Goal: Task Accomplishment & Management: Use online tool/utility

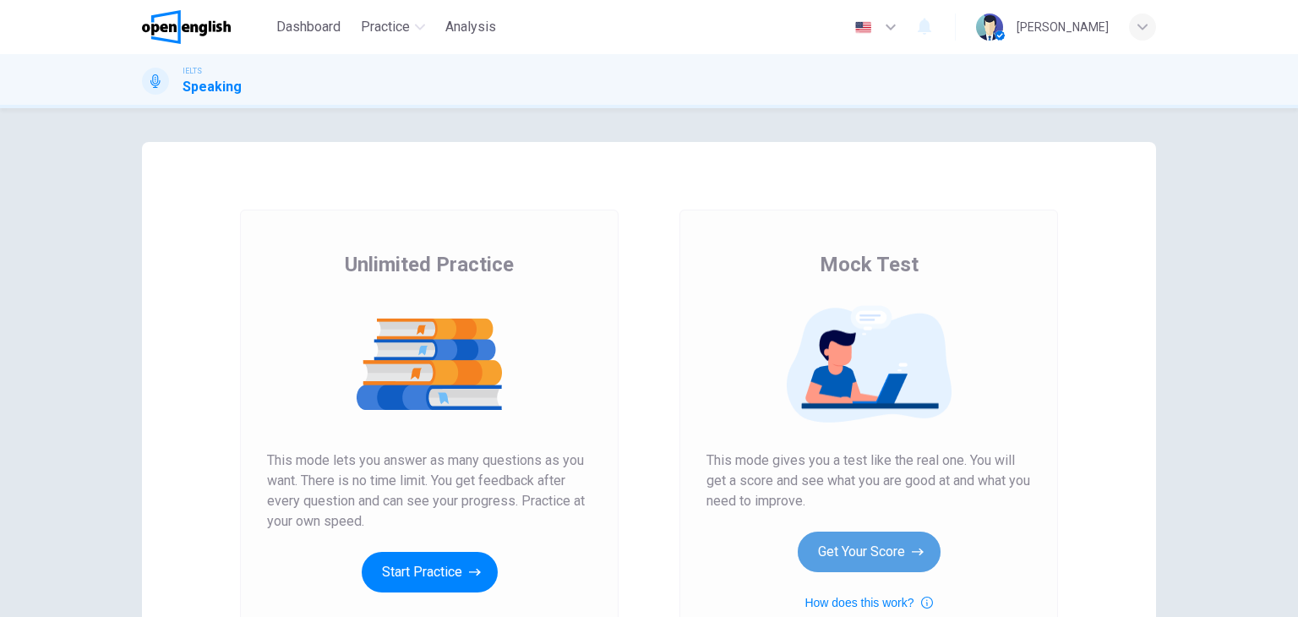
click at [875, 556] on button "Get Your Score" at bounding box center [869, 551] width 143 height 41
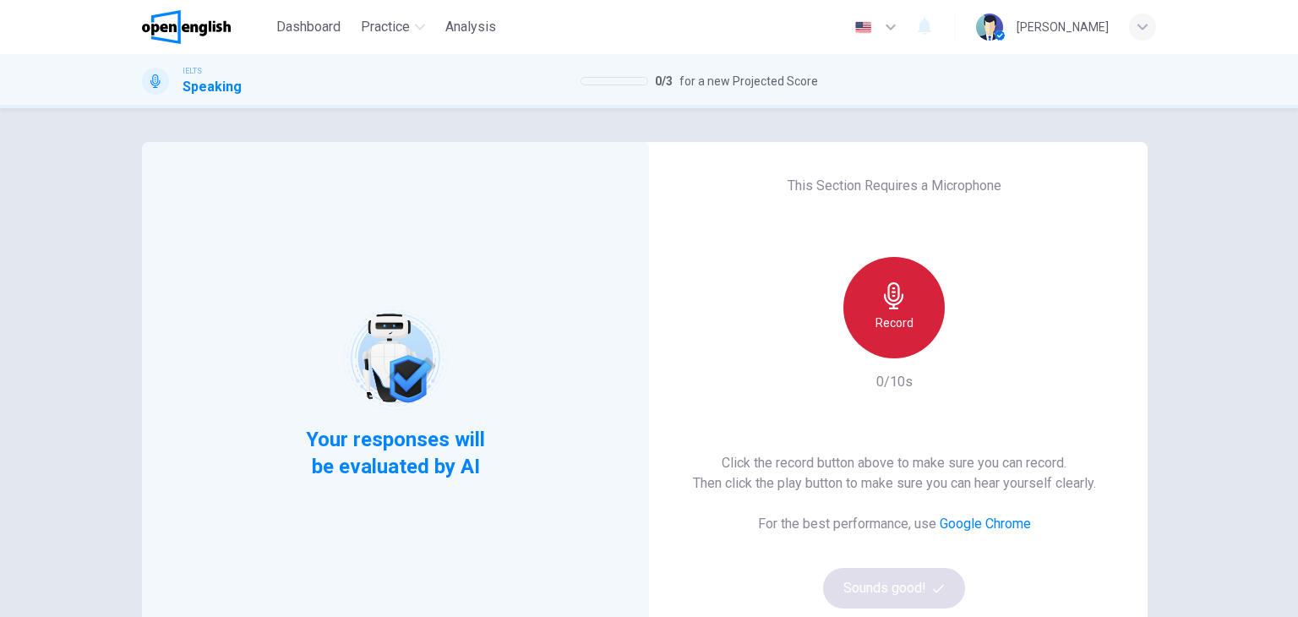
click at [885, 286] on icon "button" at bounding box center [893, 295] width 27 height 27
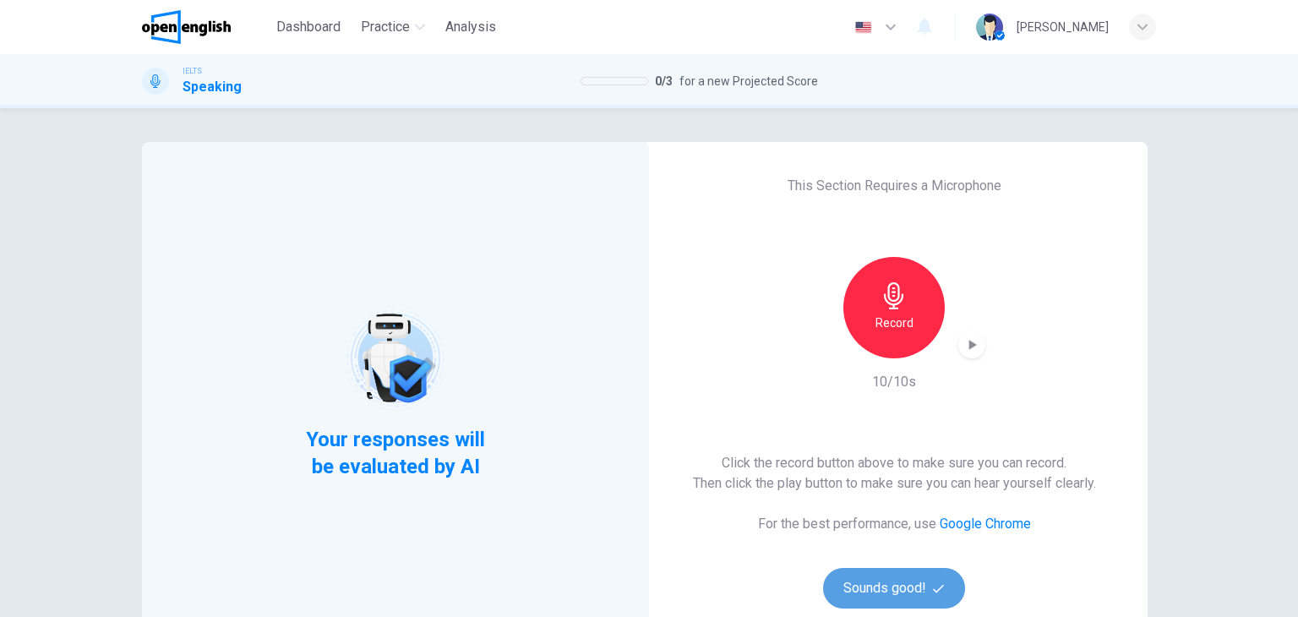
click at [877, 575] on button "Sounds good!" at bounding box center [894, 588] width 142 height 41
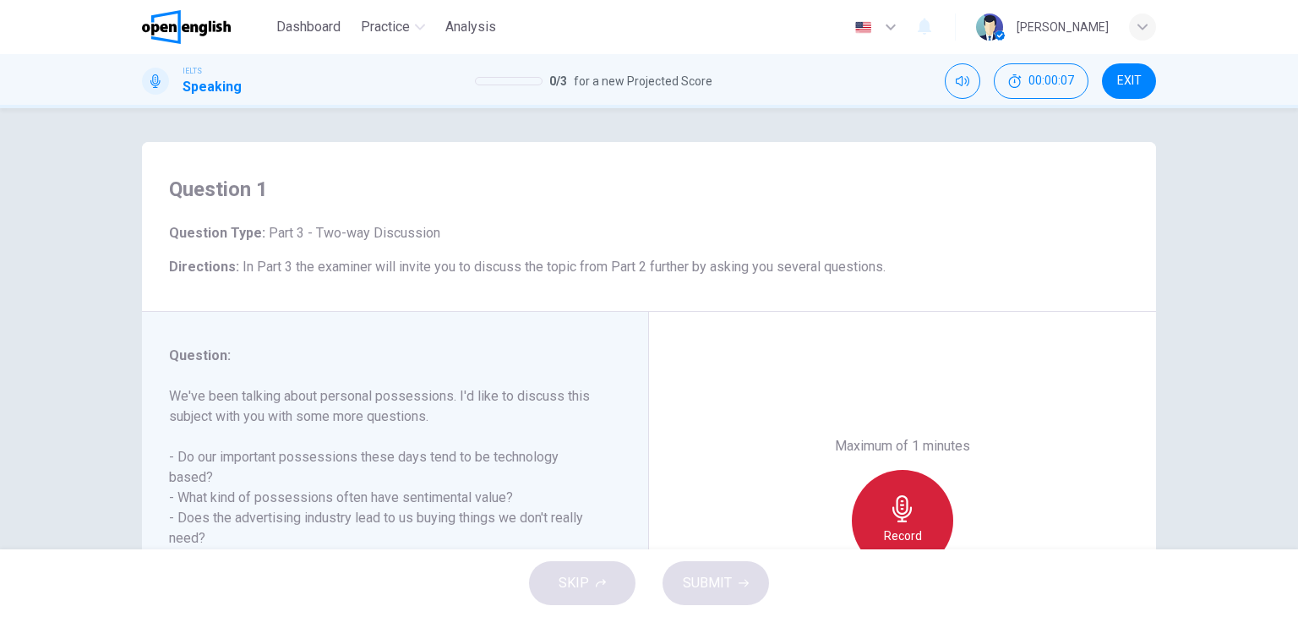
click at [873, 509] on div "Record" at bounding box center [902, 520] width 101 height 101
click at [716, 381] on div "Maximum of 1 minutes Stop 2/60s" at bounding box center [902, 520] width 507 height 417
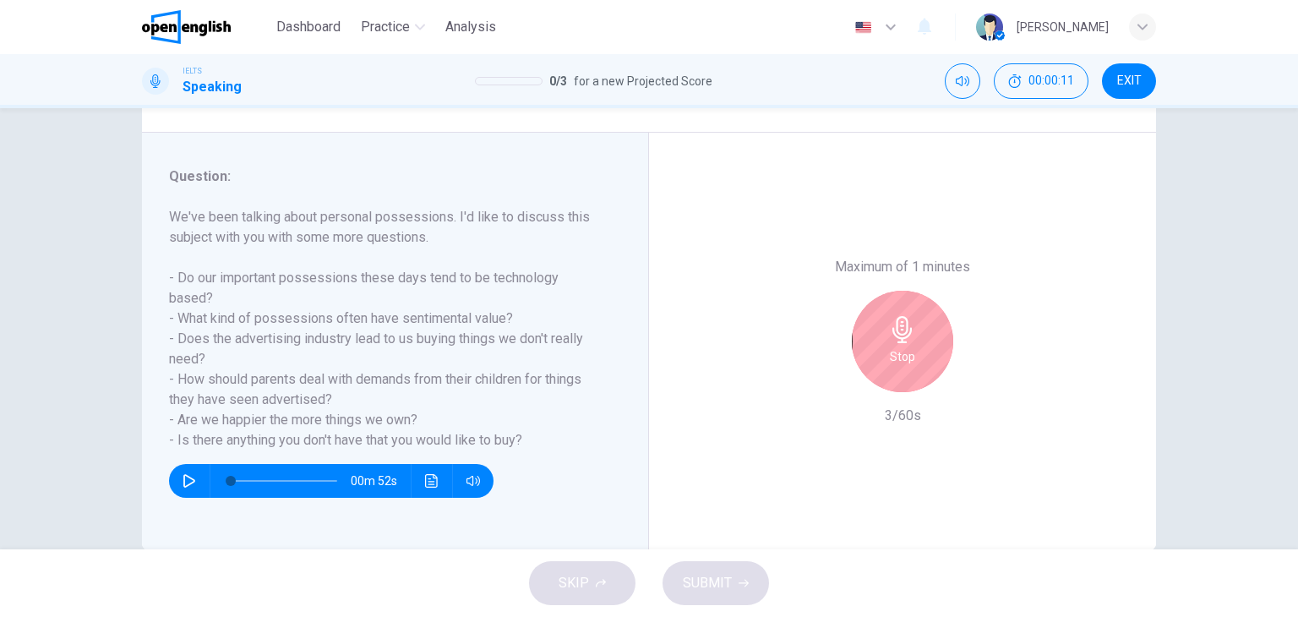
scroll to position [203, 0]
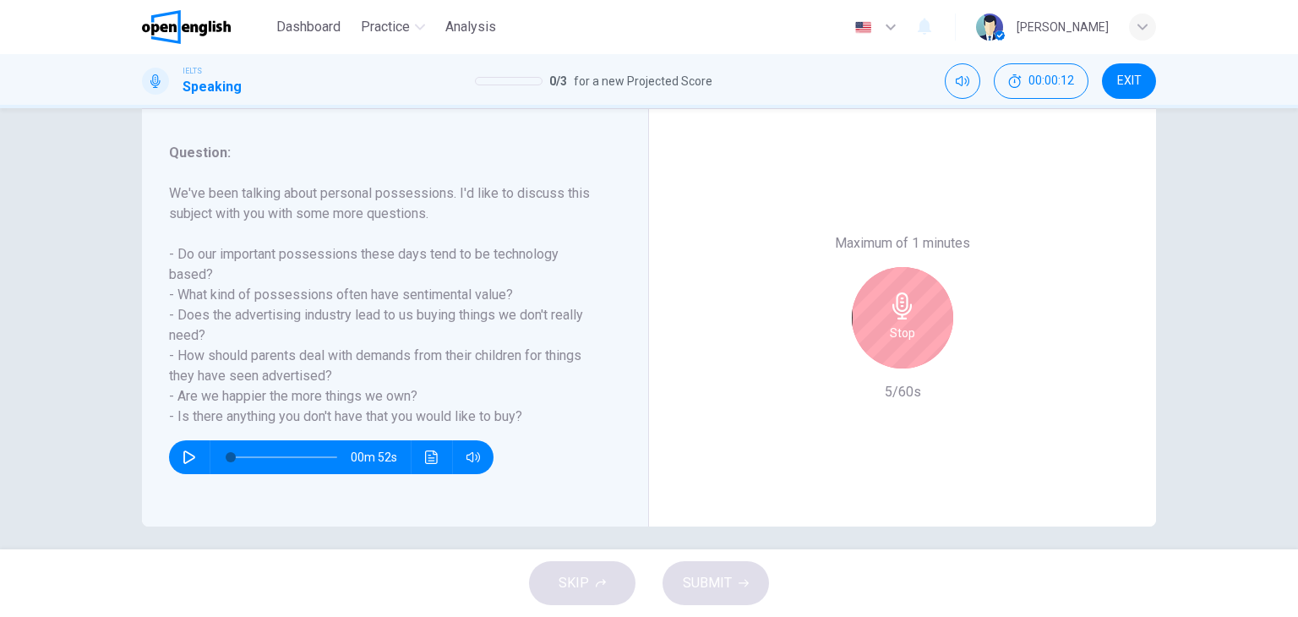
click at [896, 329] on h6 "Stop" at bounding box center [902, 333] width 25 height 20
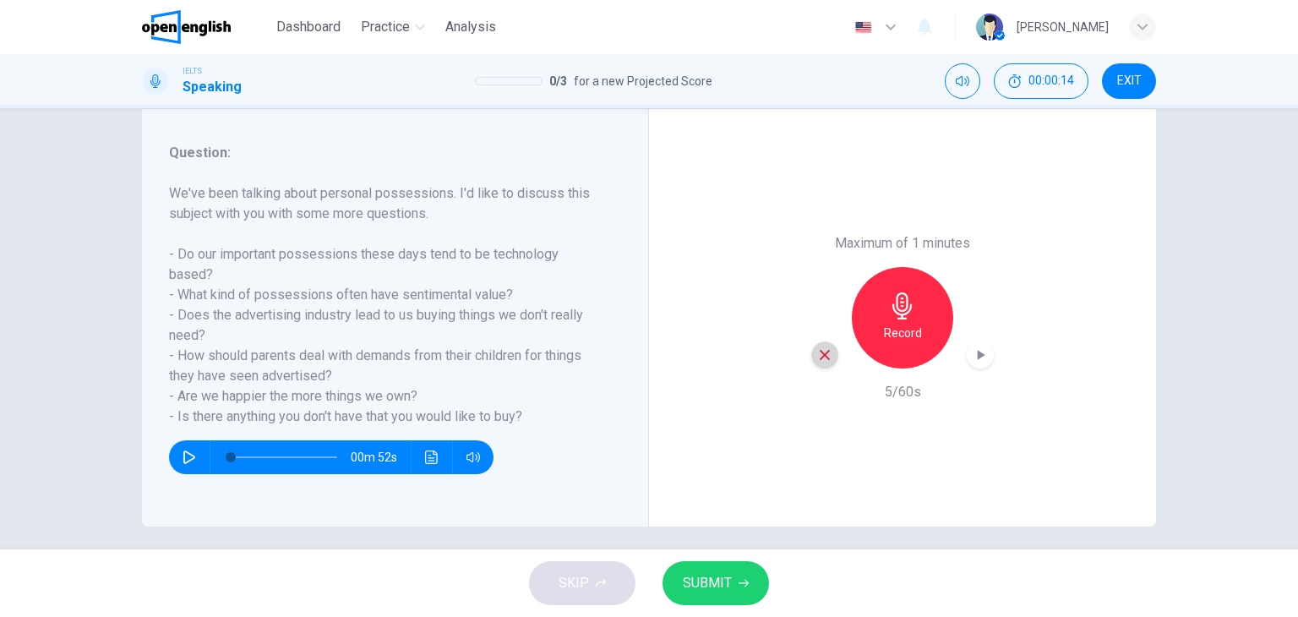
click at [820, 357] on icon "button" at bounding box center [825, 355] width 10 height 10
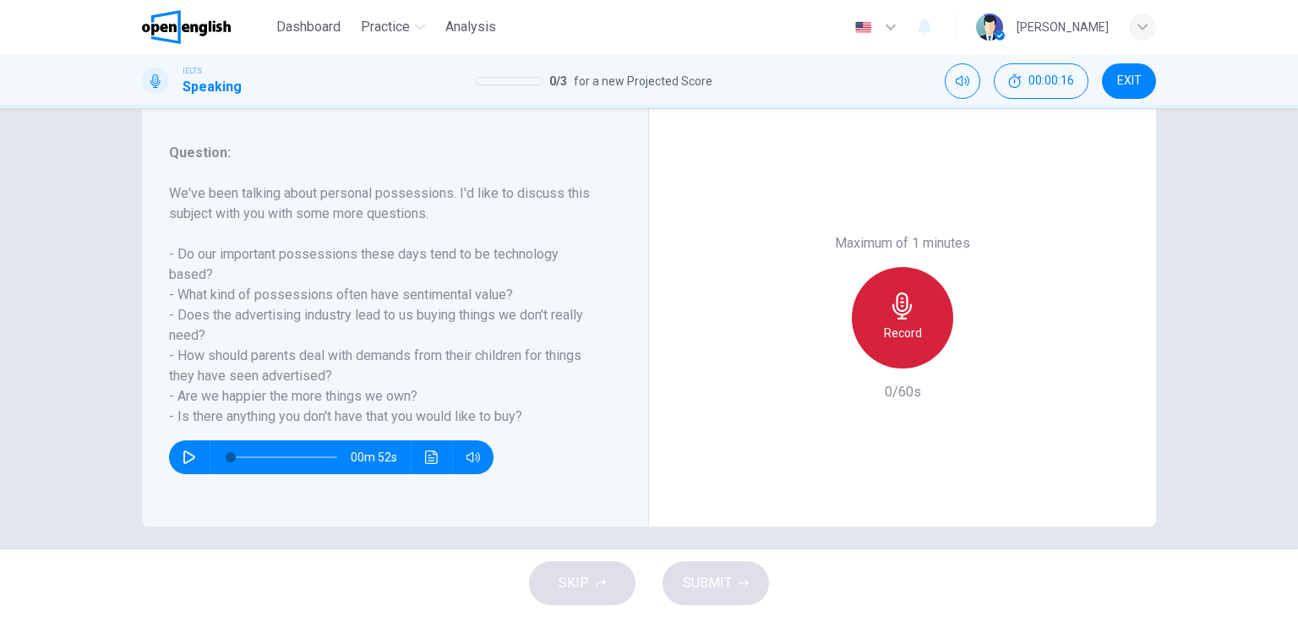
click at [899, 319] on icon "button" at bounding box center [901, 305] width 19 height 27
click at [910, 332] on div "Stop" at bounding box center [902, 317] width 101 height 101
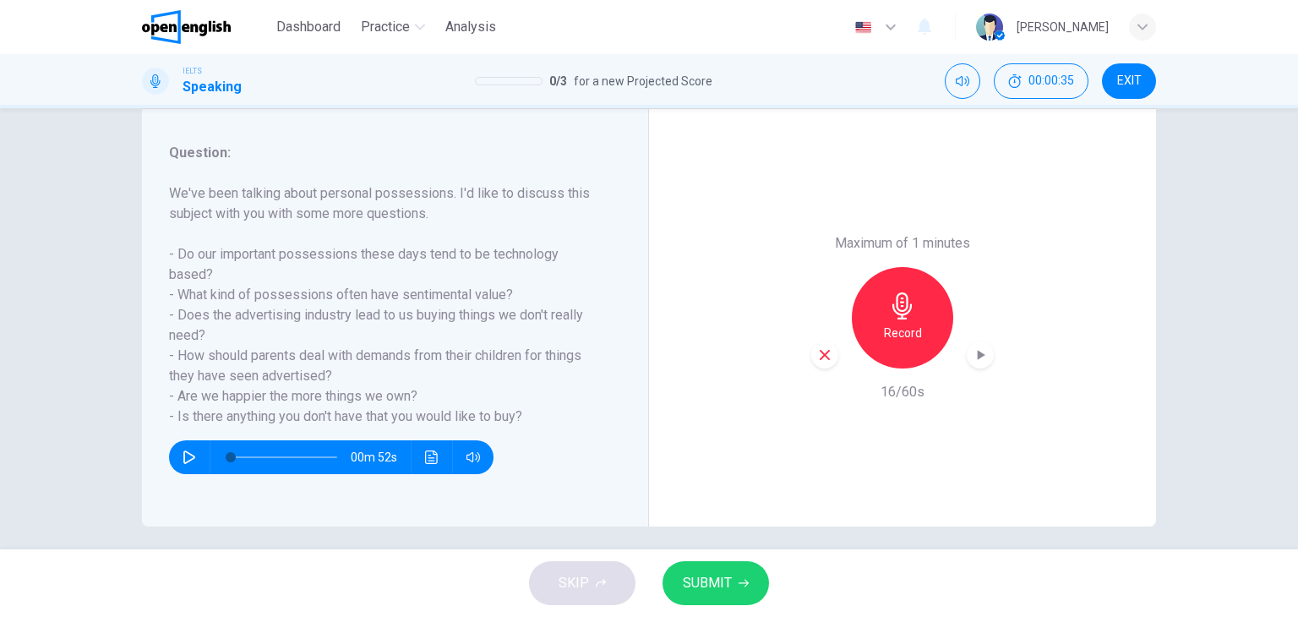
click at [812, 346] on div "button" at bounding box center [824, 354] width 27 height 27
click at [891, 332] on h6 "Record" at bounding box center [903, 333] width 38 height 20
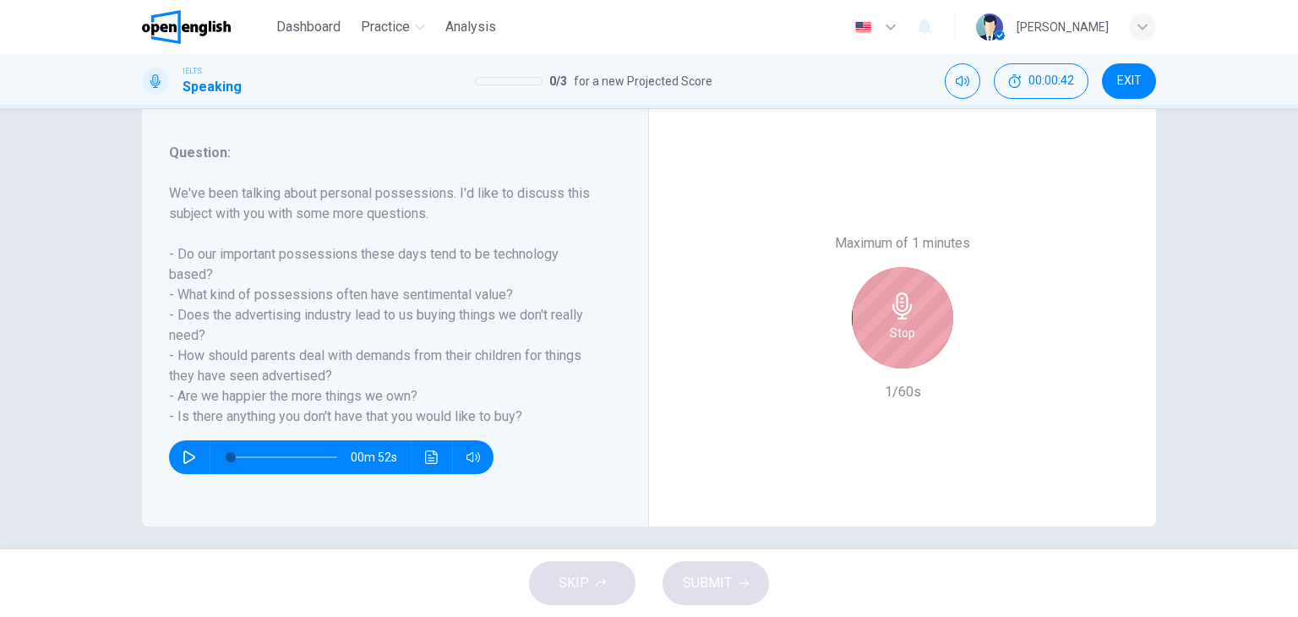
click at [891, 332] on h6 "Stop" at bounding box center [902, 333] width 25 height 20
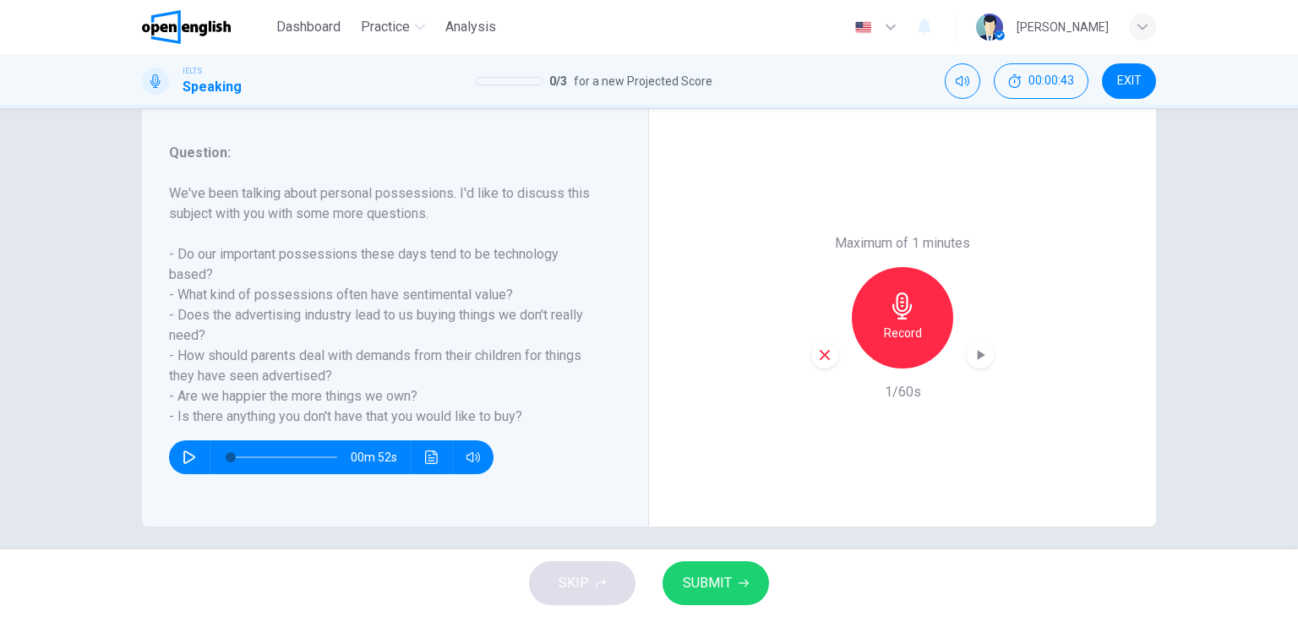
click at [817, 349] on icon "button" at bounding box center [824, 354] width 15 height 15
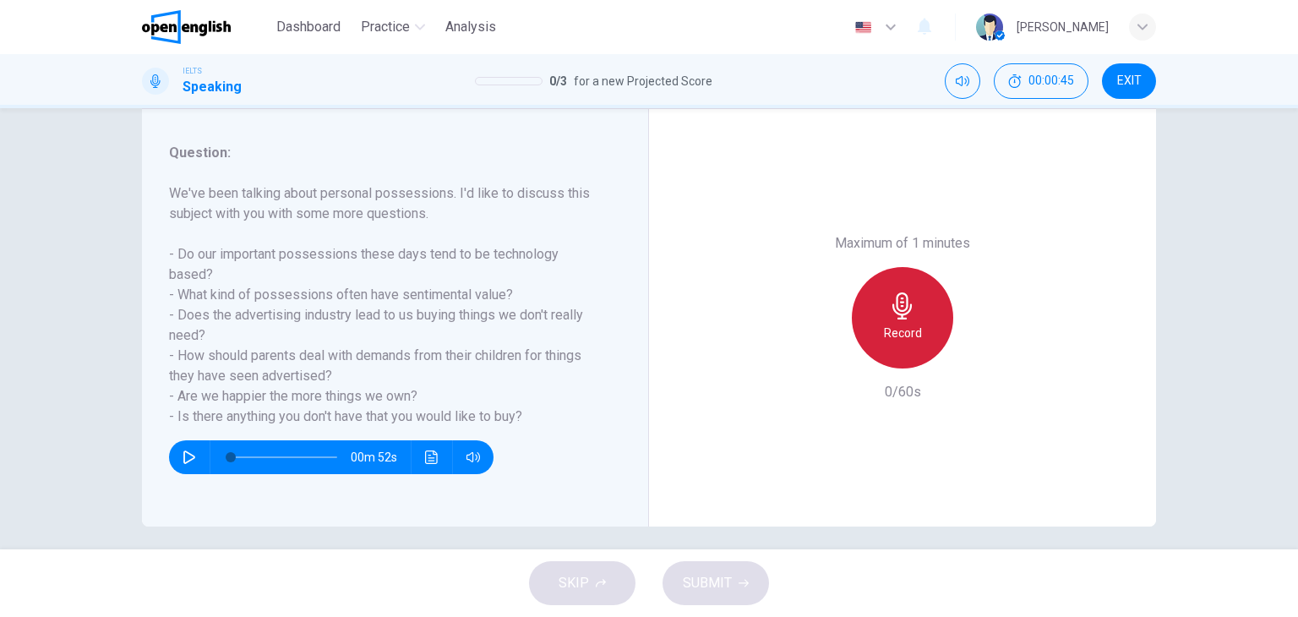
click at [899, 304] on icon "button" at bounding box center [902, 305] width 27 height 27
click at [901, 307] on icon "button" at bounding box center [901, 305] width 19 height 27
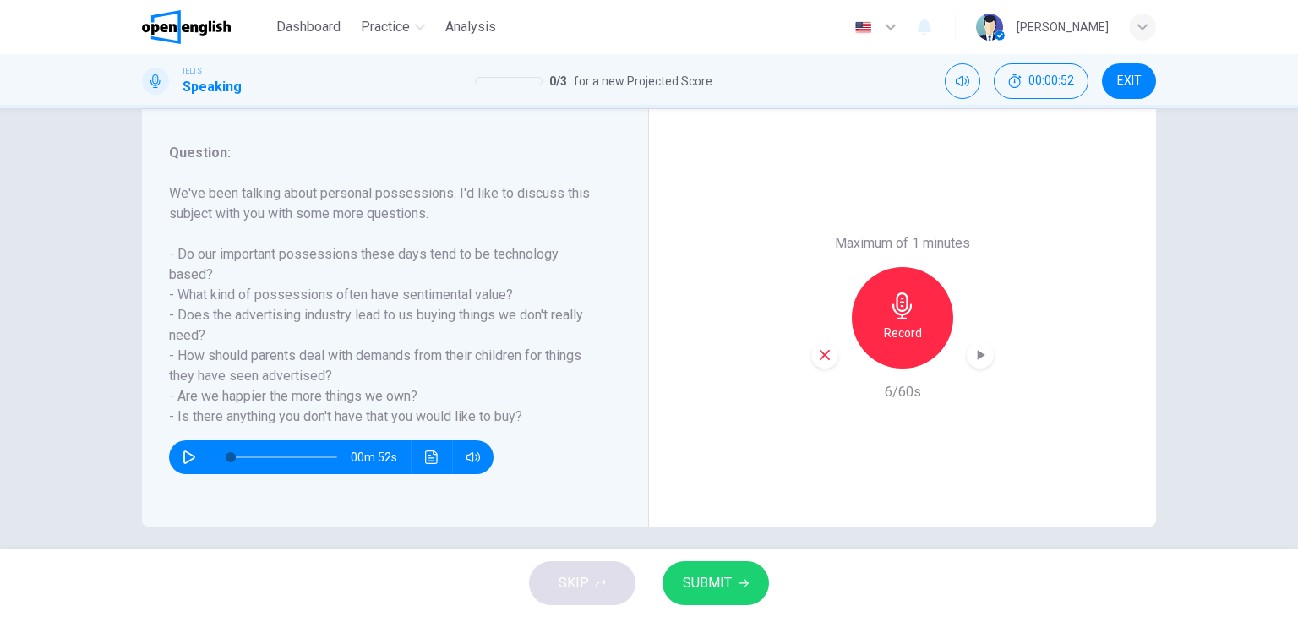
click at [817, 349] on icon "button" at bounding box center [824, 354] width 15 height 15
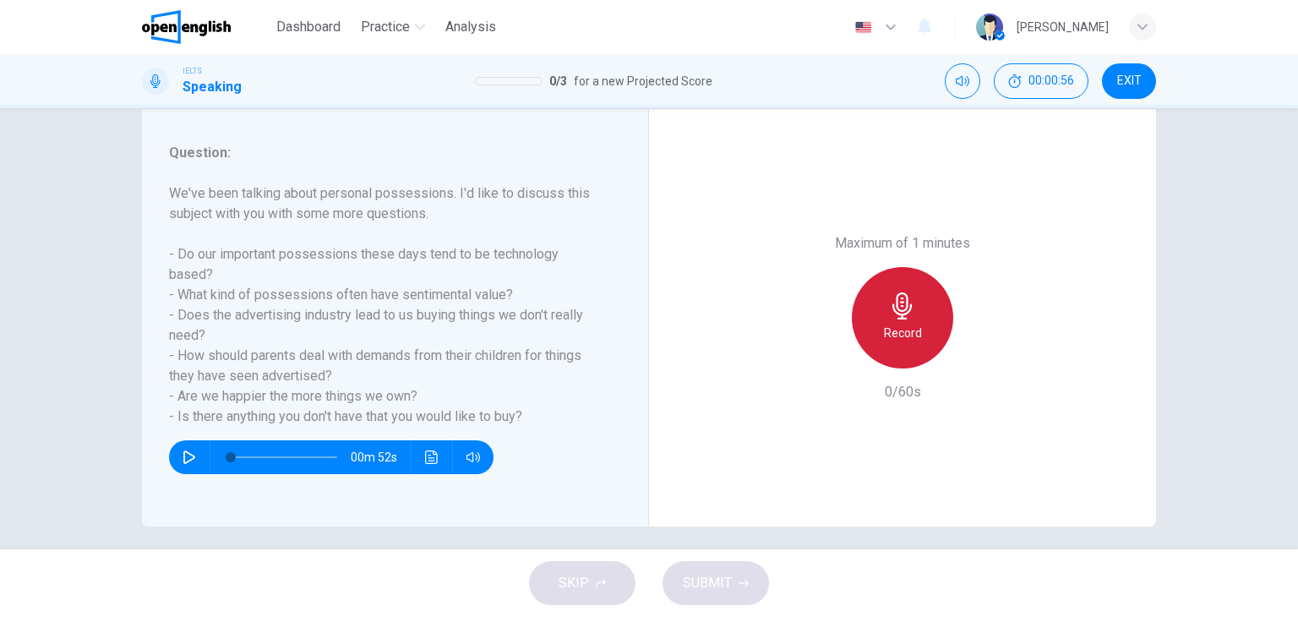
click at [886, 337] on h6 "Record" at bounding box center [903, 333] width 38 height 20
click at [871, 326] on div "Stop" at bounding box center [902, 317] width 101 height 101
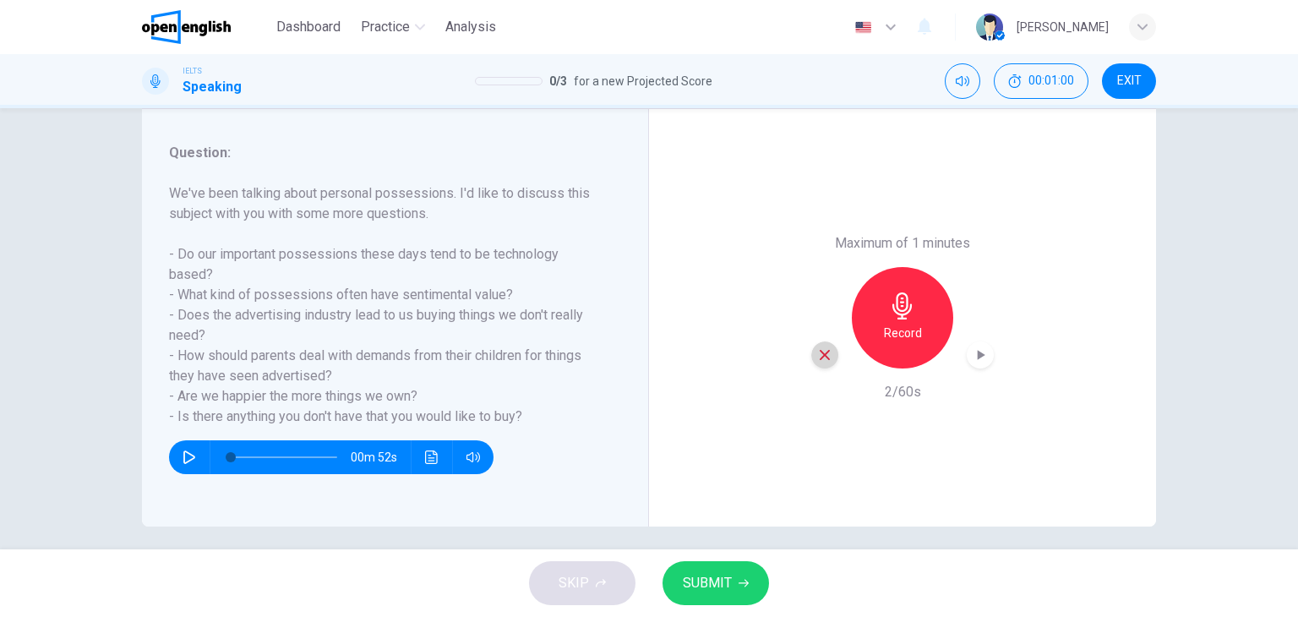
click at [817, 349] on icon "button" at bounding box center [824, 354] width 15 height 15
click at [890, 316] on icon "button" at bounding box center [902, 305] width 27 height 27
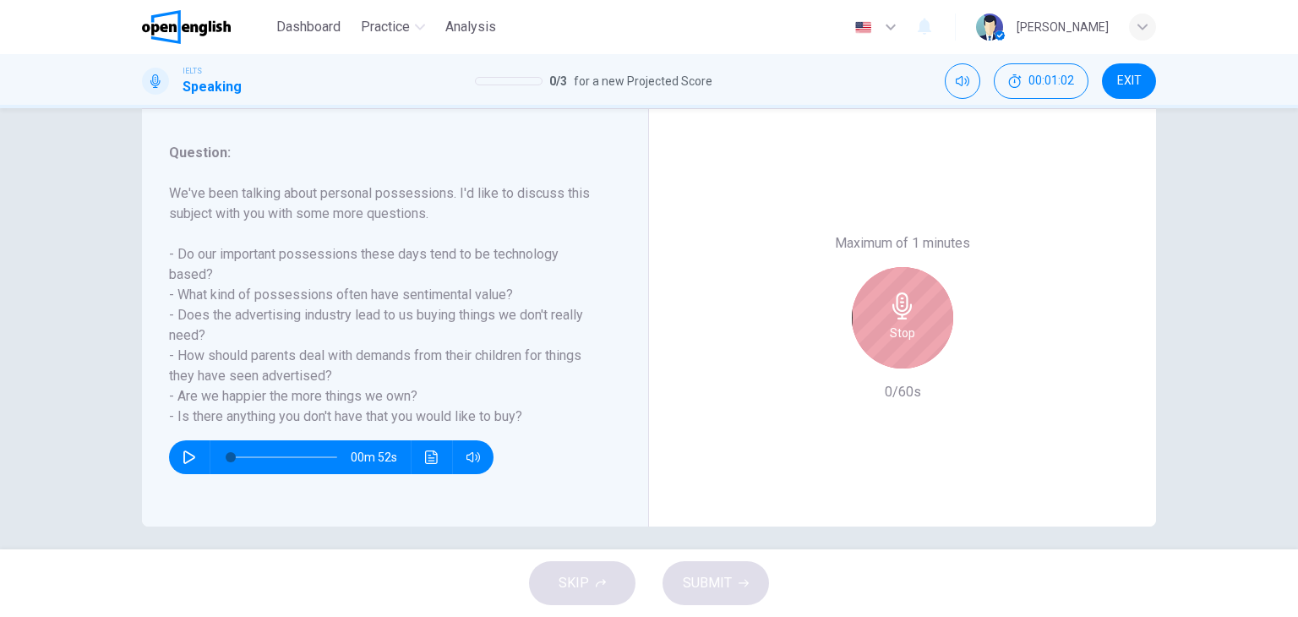
click at [890, 316] on icon "button" at bounding box center [902, 305] width 27 height 27
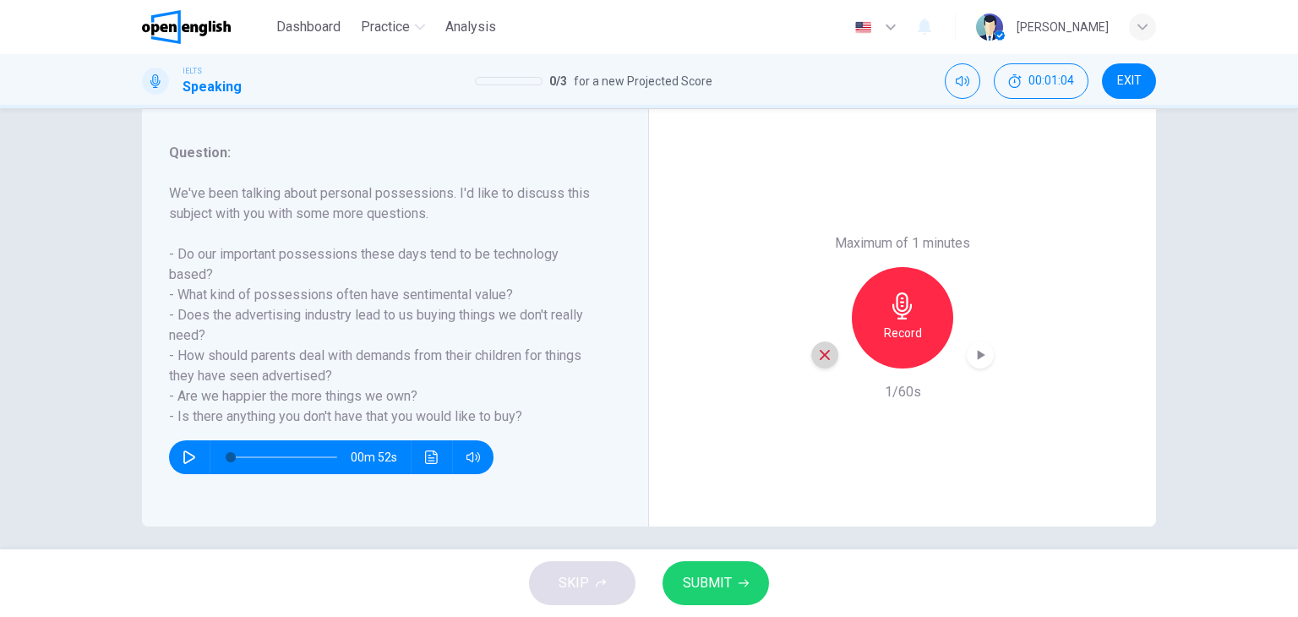
click at [817, 347] on icon "button" at bounding box center [824, 354] width 15 height 15
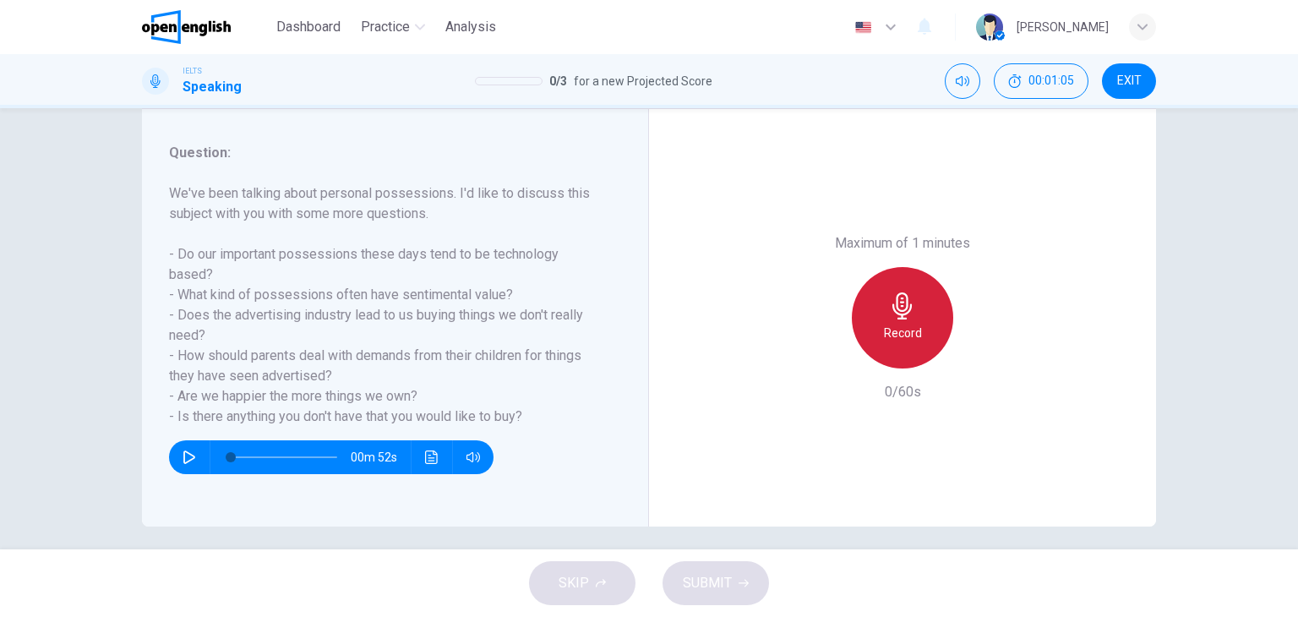
click at [895, 321] on div "Record" at bounding box center [902, 317] width 101 height 101
click at [895, 321] on div "Stop" at bounding box center [902, 317] width 101 height 101
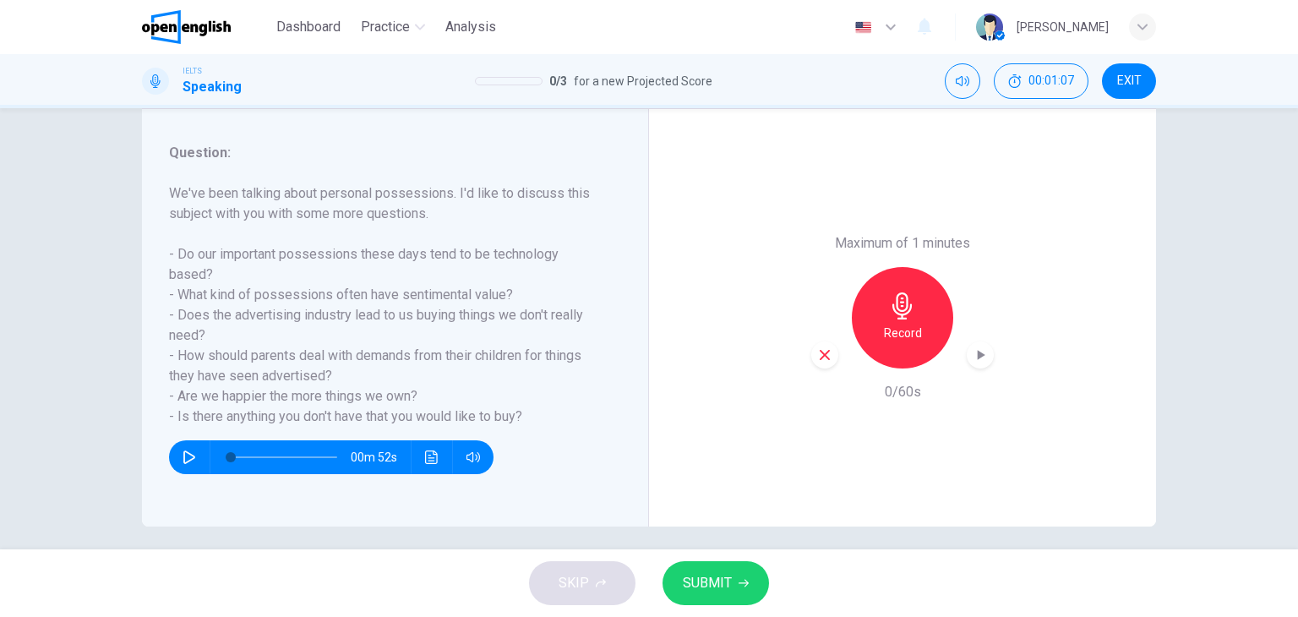
click at [811, 351] on div "button" at bounding box center [824, 354] width 27 height 27
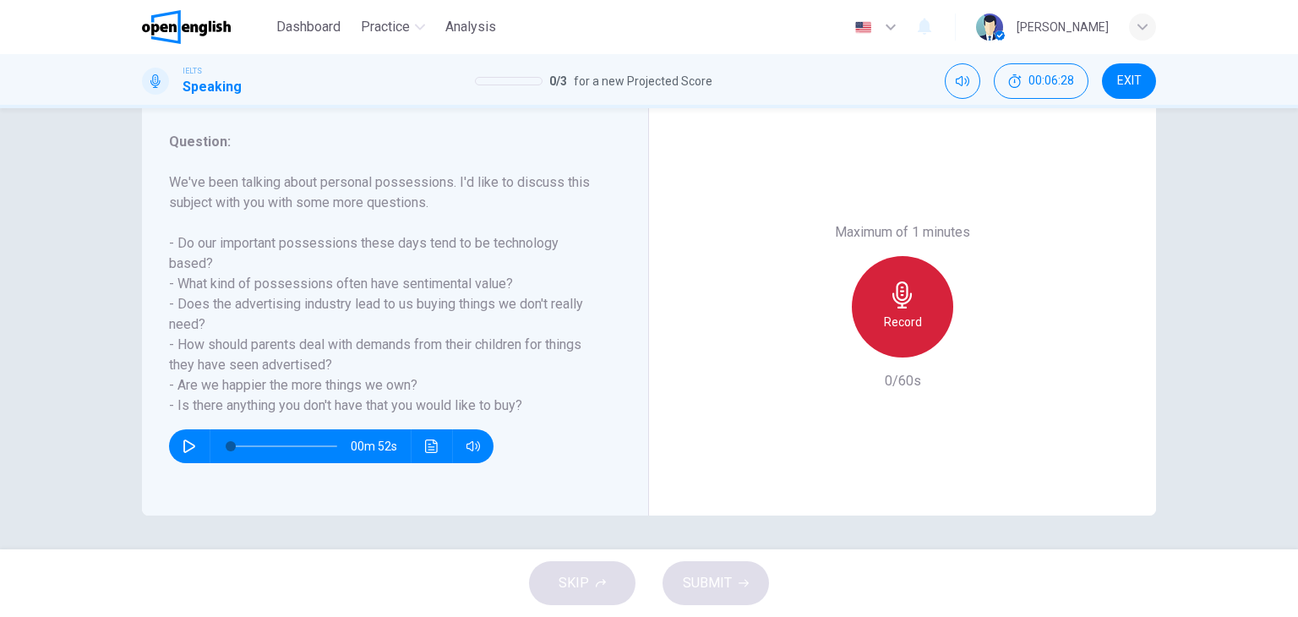
click at [908, 330] on h6 "Record" at bounding box center [903, 322] width 38 height 20
click at [543, 572] on div "SKIP SUBMIT" at bounding box center [649, 583] width 1298 height 68
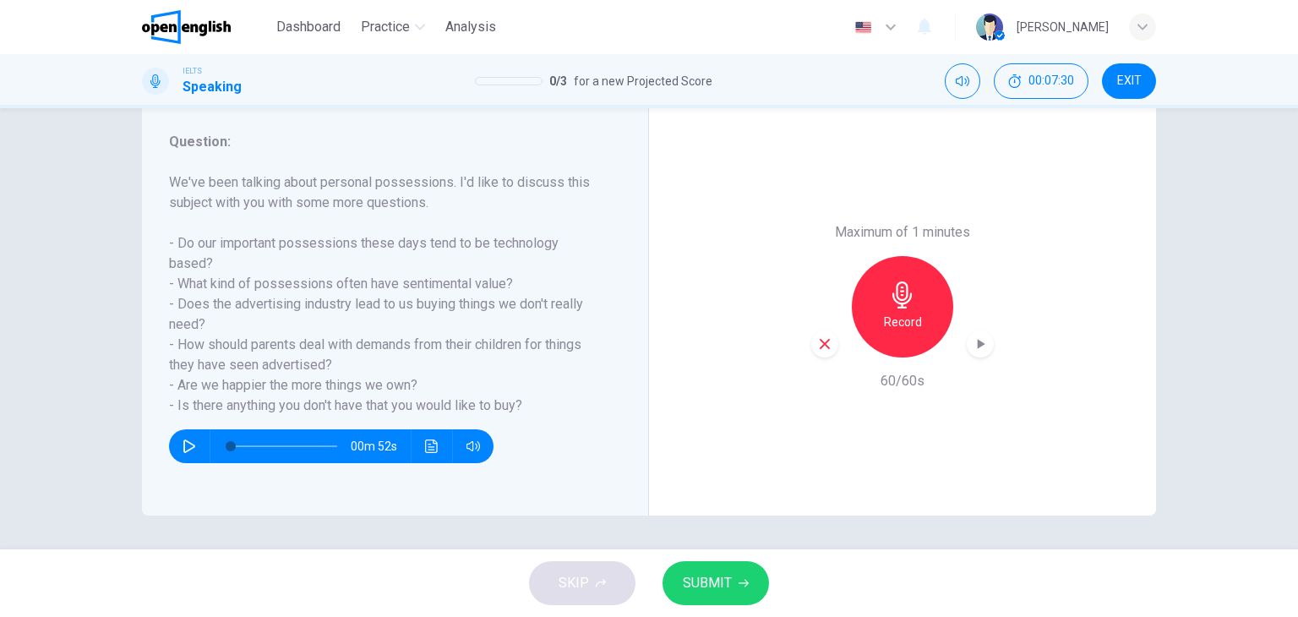
click at [727, 577] on span "SUBMIT" at bounding box center [707, 583] width 49 height 24
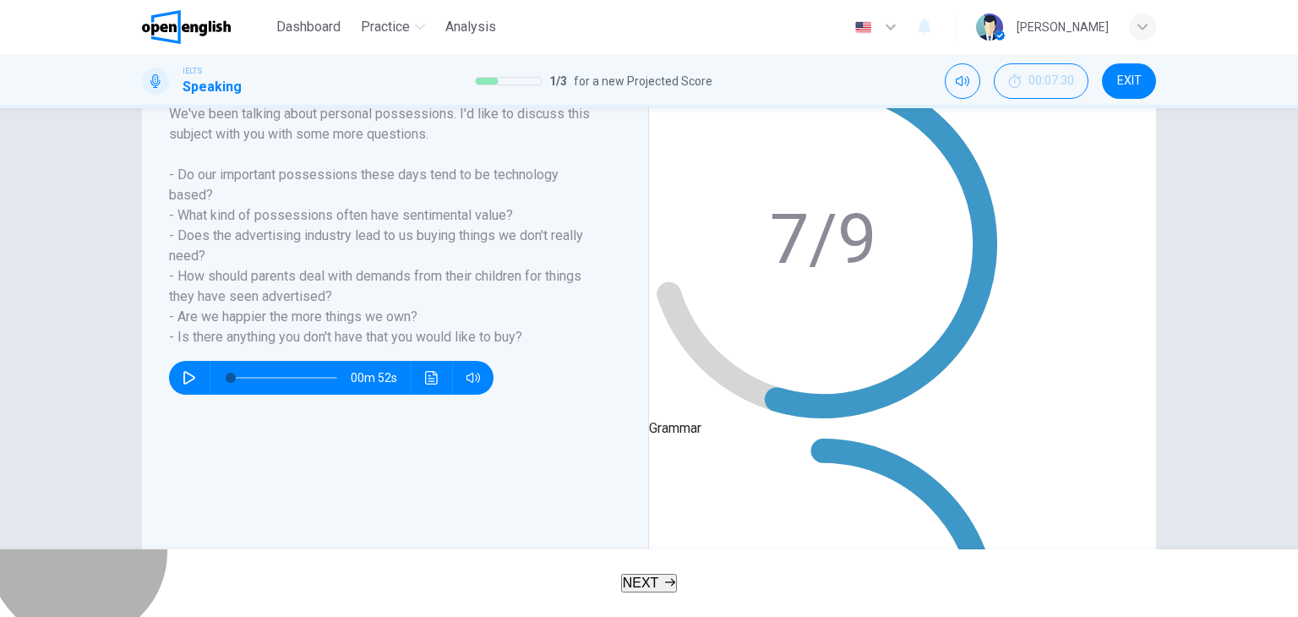
click at [669, 574] on button "NEXT" at bounding box center [649, 583] width 57 height 19
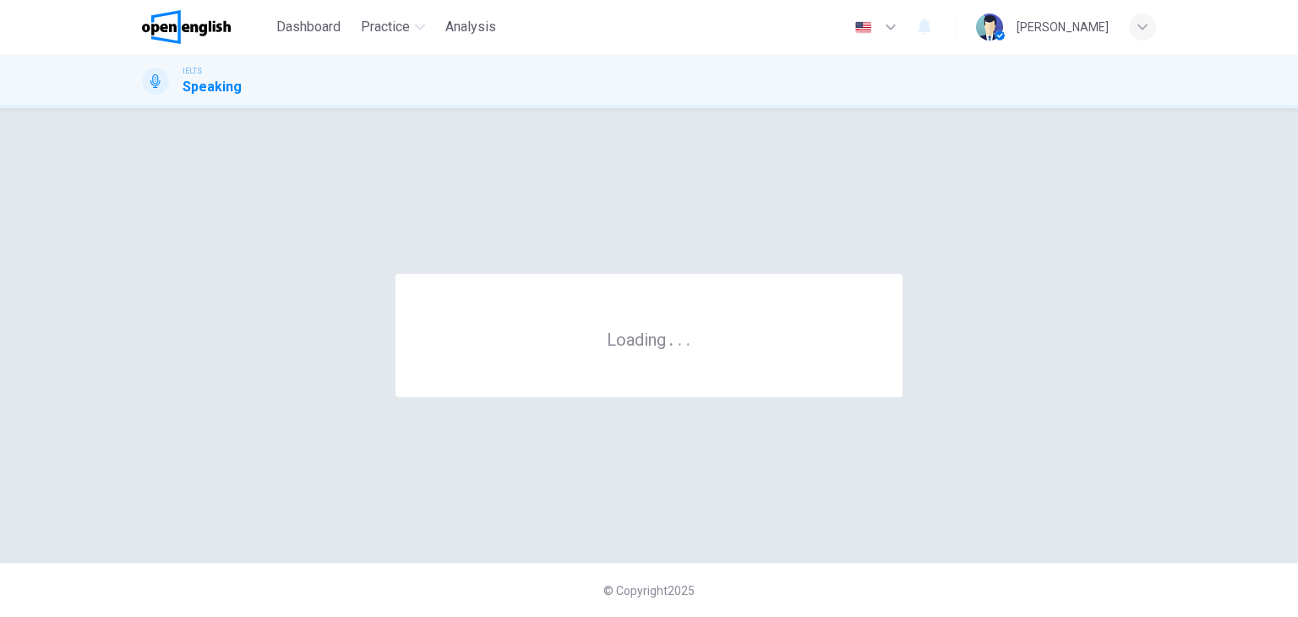
scroll to position [0, 0]
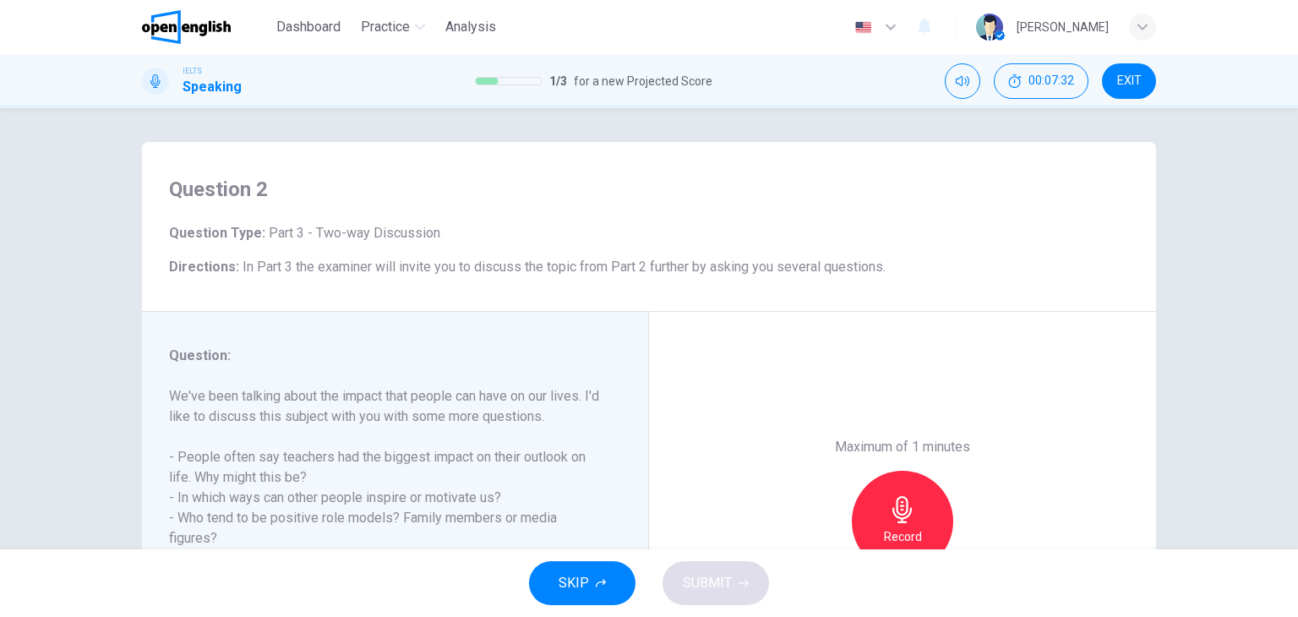
click at [594, 457] on div "Question : We've been talking about the impact that people can have on our live…" at bounding box center [402, 521] width 466 height 351
click at [696, 450] on div "Maximum of 1 minutes Record 0/60s" at bounding box center [902, 521] width 507 height 419
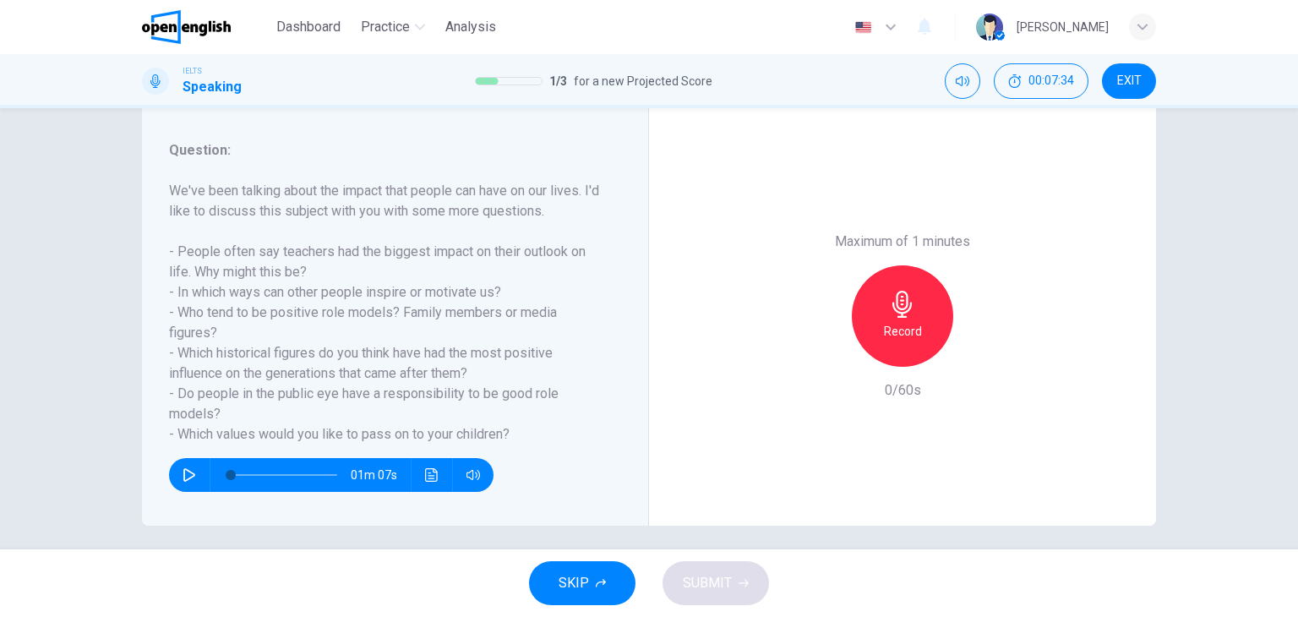
scroll to position [215, 0]
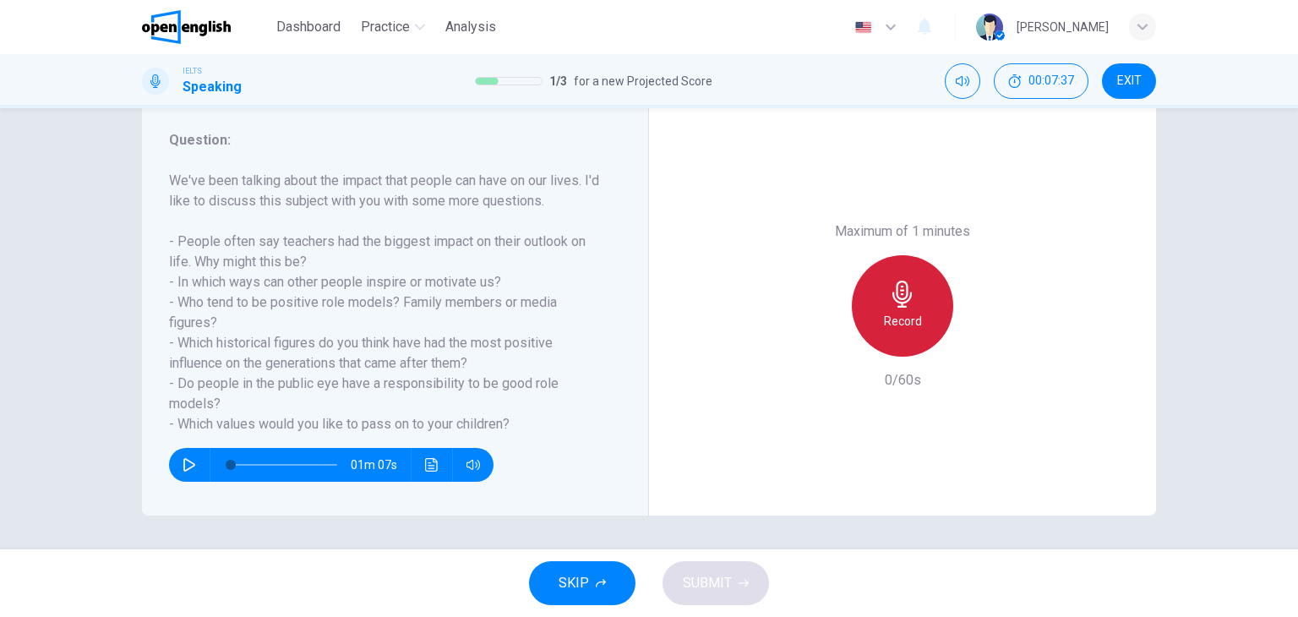
click at [906, 302] on icon "button" at bounding box center [902, 294] width 27 height 27
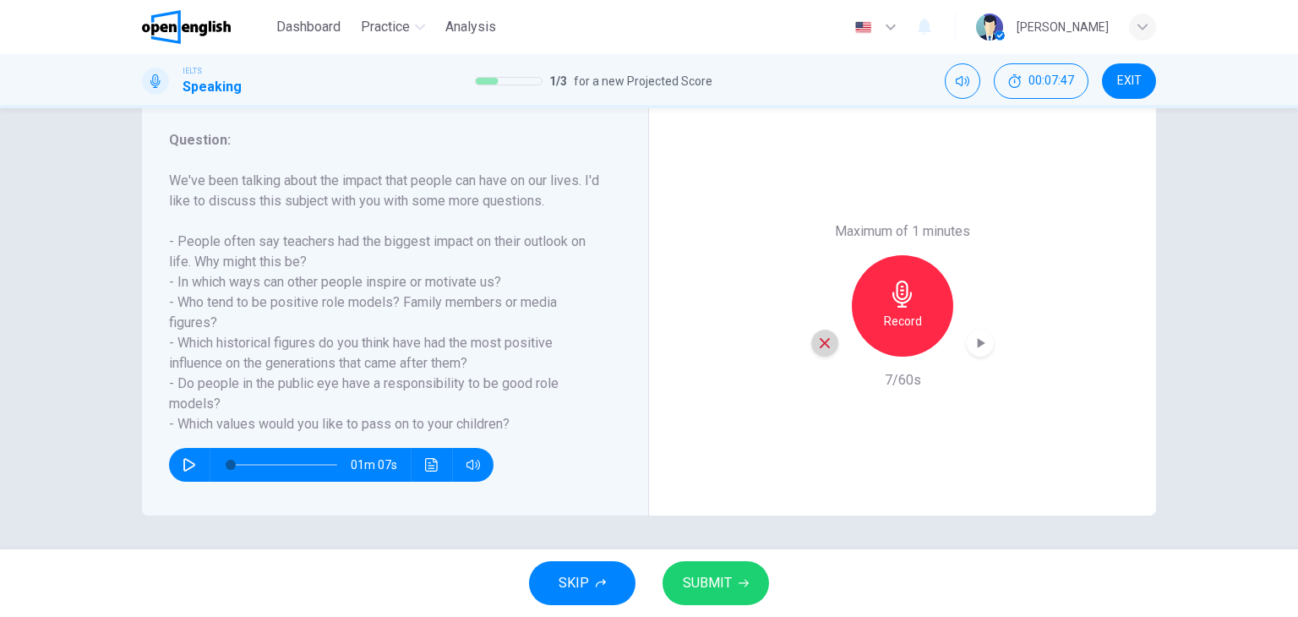
click at [820, 343] on icon "button" at bounding box center [825, 343] width 10 height 10
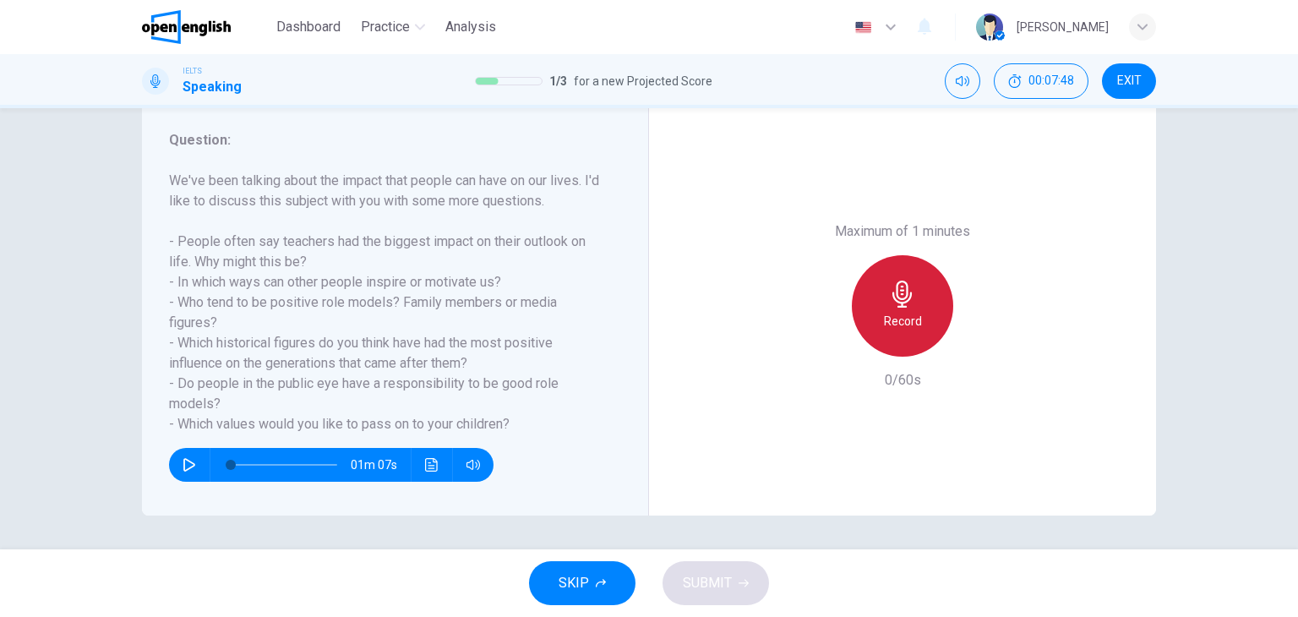
click at [868, 313] on div "Record" at bounding box center [902, 305] width 101 height 101
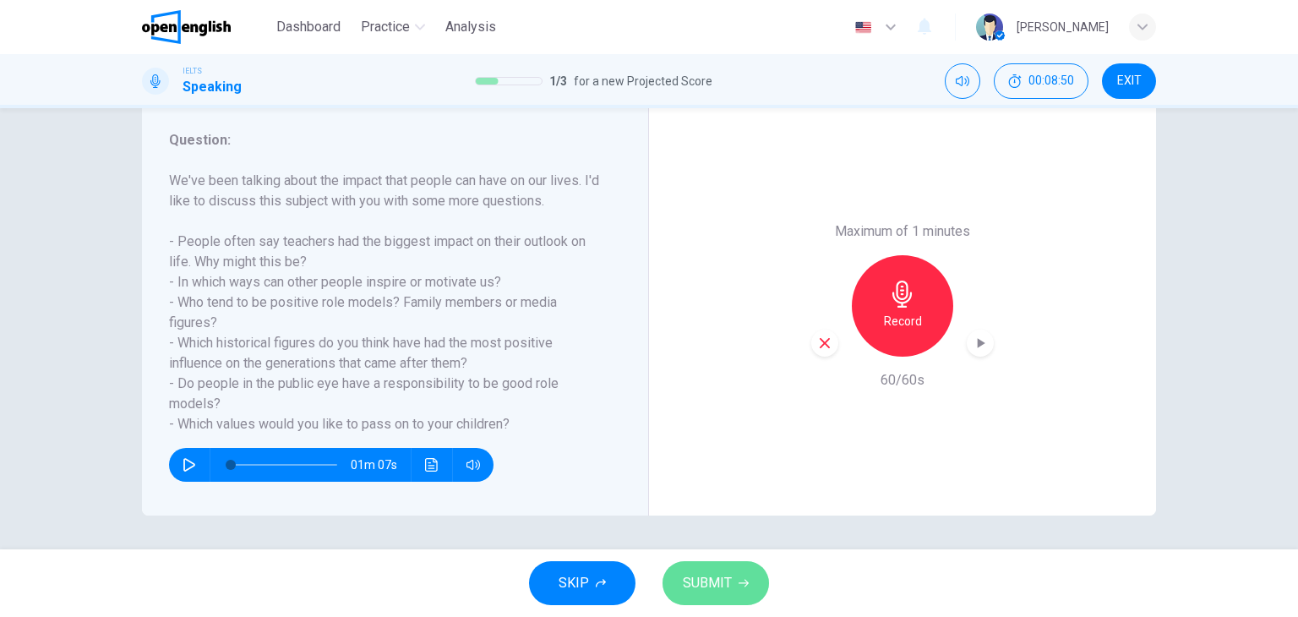
click at [730, 592] on button "SUBMIT" at bounding box center [715, 583] width 106 height 44
